Goal: Task Accomplishment & Management: Complete application form

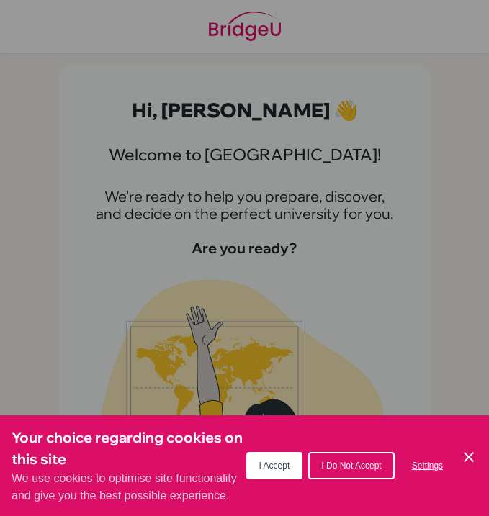
click at [263, 462] on span "I Accept" at bounding box center [274, 466] width 31 height 10
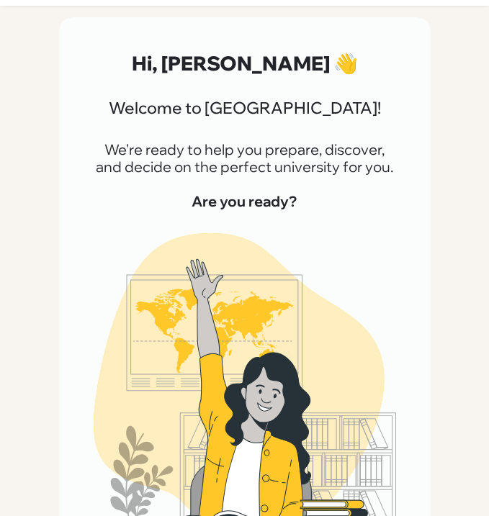
scroll to position [133, 0]
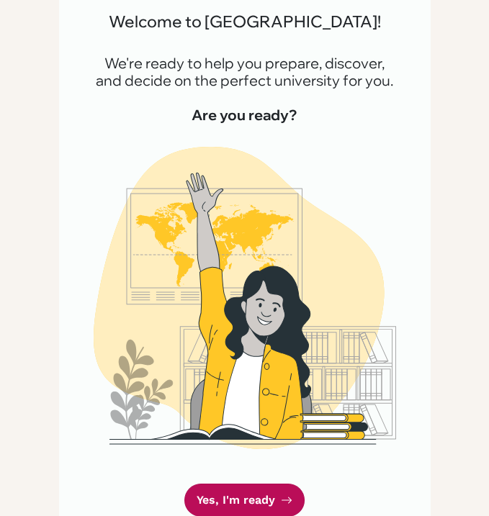
click at [248, 503] on link "Yes, I'm ready" at bounding box center [244, 501] width 120 height 34
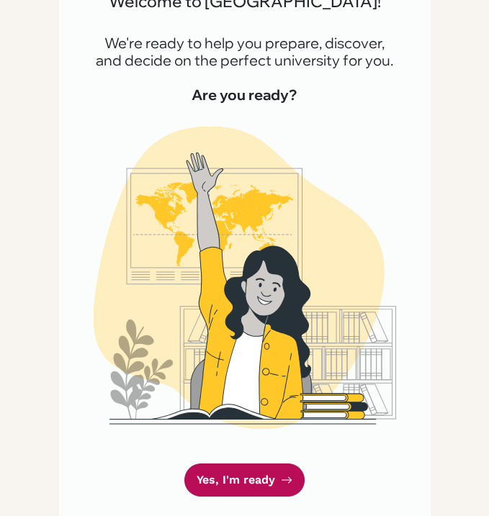
scroll to position [173, 0]
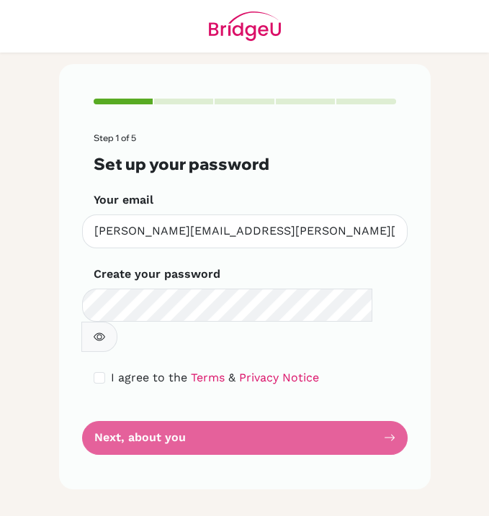
click at [105, 331] on icon "button" at bounding box center [100, 337] width 12 height 12
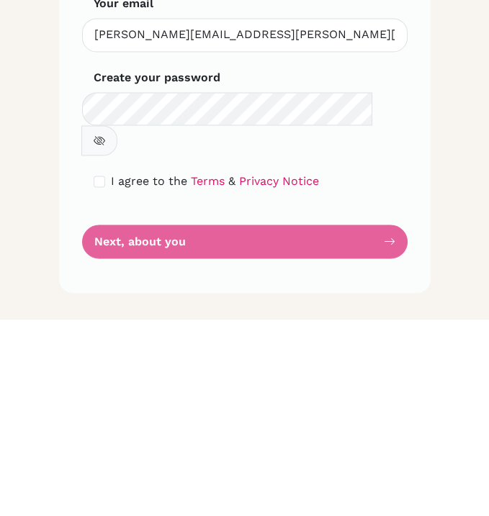
click at [83, 349] on div "Step 1 of 5 Set up your password Your email [PERSON_NAME][EMAIL_ADDRESS][PERSON…" at bounding box center [245, 277] width 372 height 426
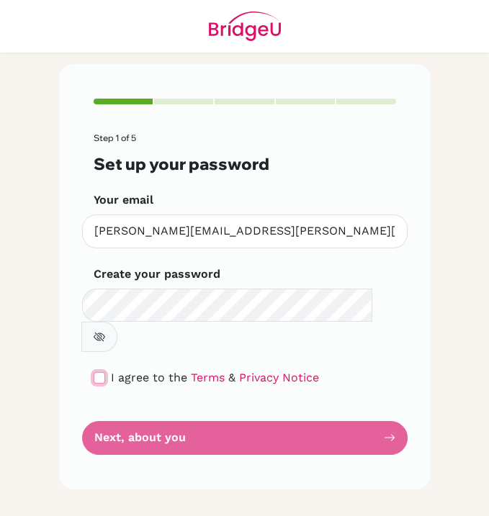
click at [104, 372] on input "checkbox" at bounding box center [100, 378] width 12 height 12
checkbox input "true"
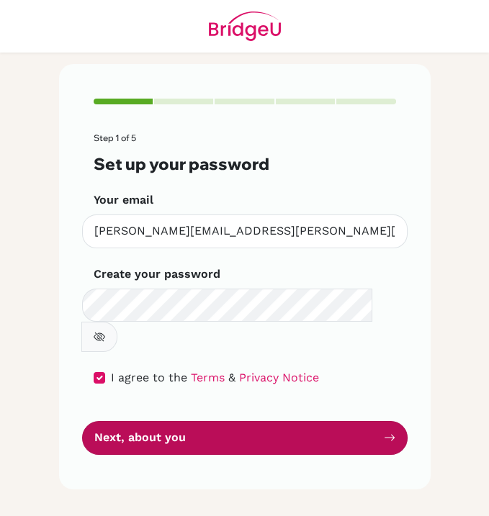
click at [196, 421] on button "Next, about you" at bounding box center [245, 438] width 326 height 34
